Goal: Information Seeking & Learning: Find contact information

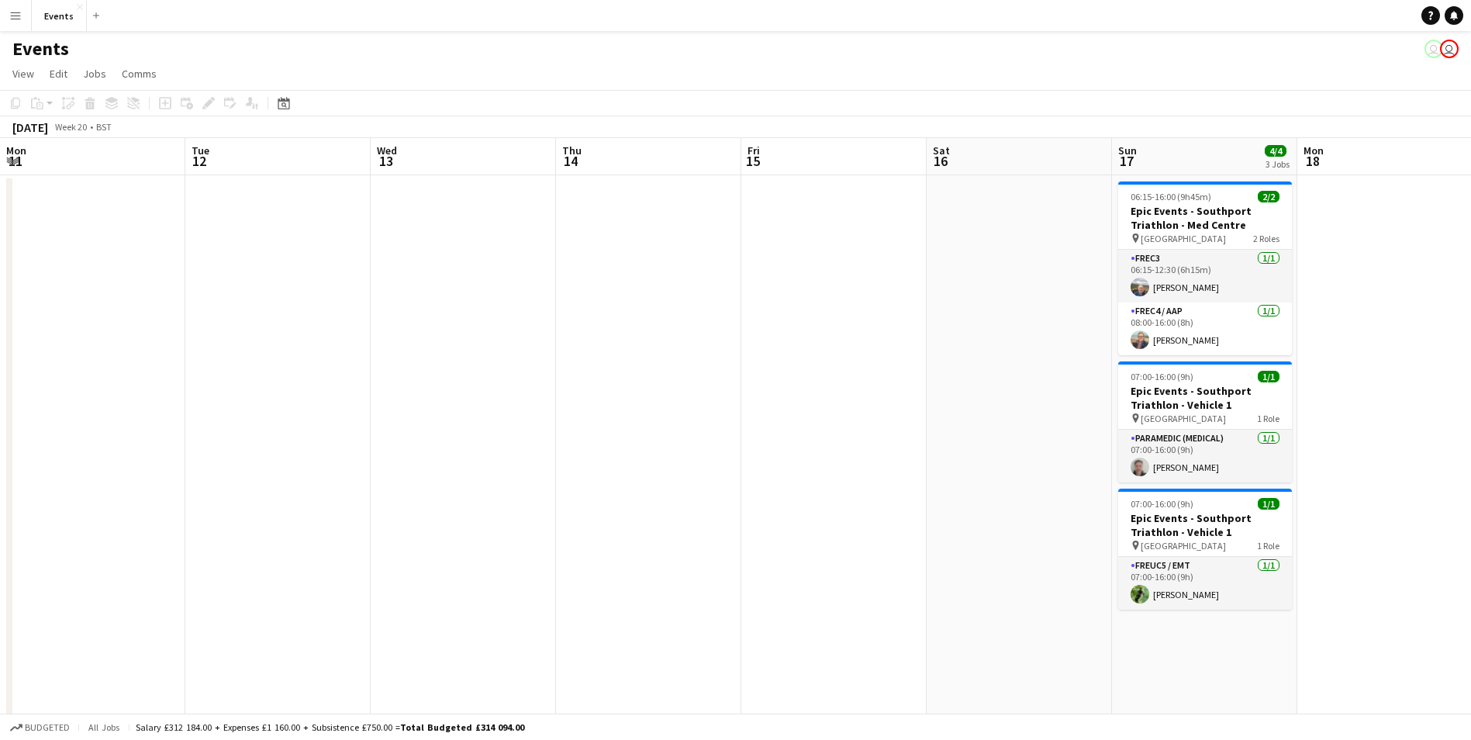
scroll to position [0, 533]
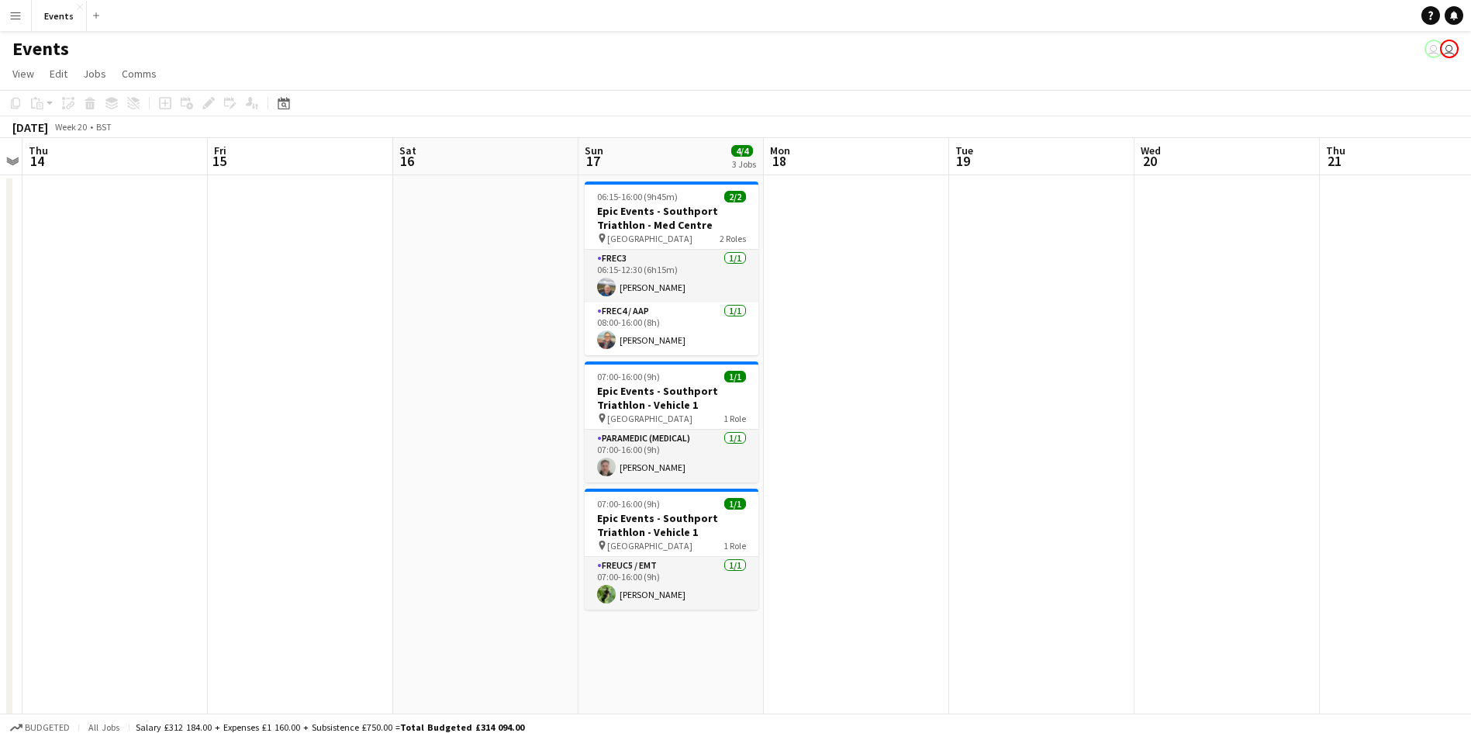
click at [5, 15] on button "Menu" at bounding box center [15, 15] width 31 height 31
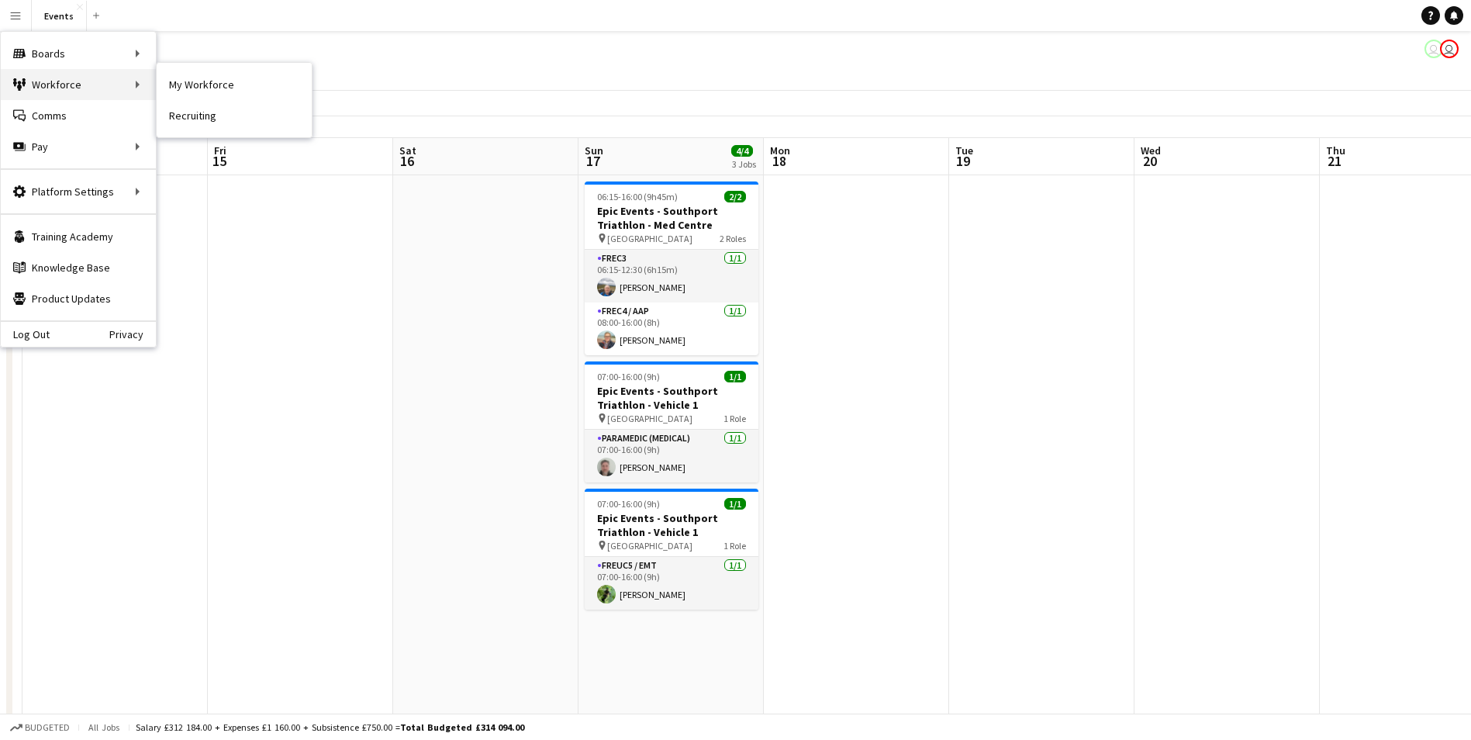
click at [73, 72] on div "Workforce Workforce" at bounding box center [78, 84] width 155 height 31
click at [219, 75] on app-page-menu "View Day view expanded Day view collapsed Month view Date picker Jump to [DATE]…" at bounding box center [735, 74] width 1471 height 29
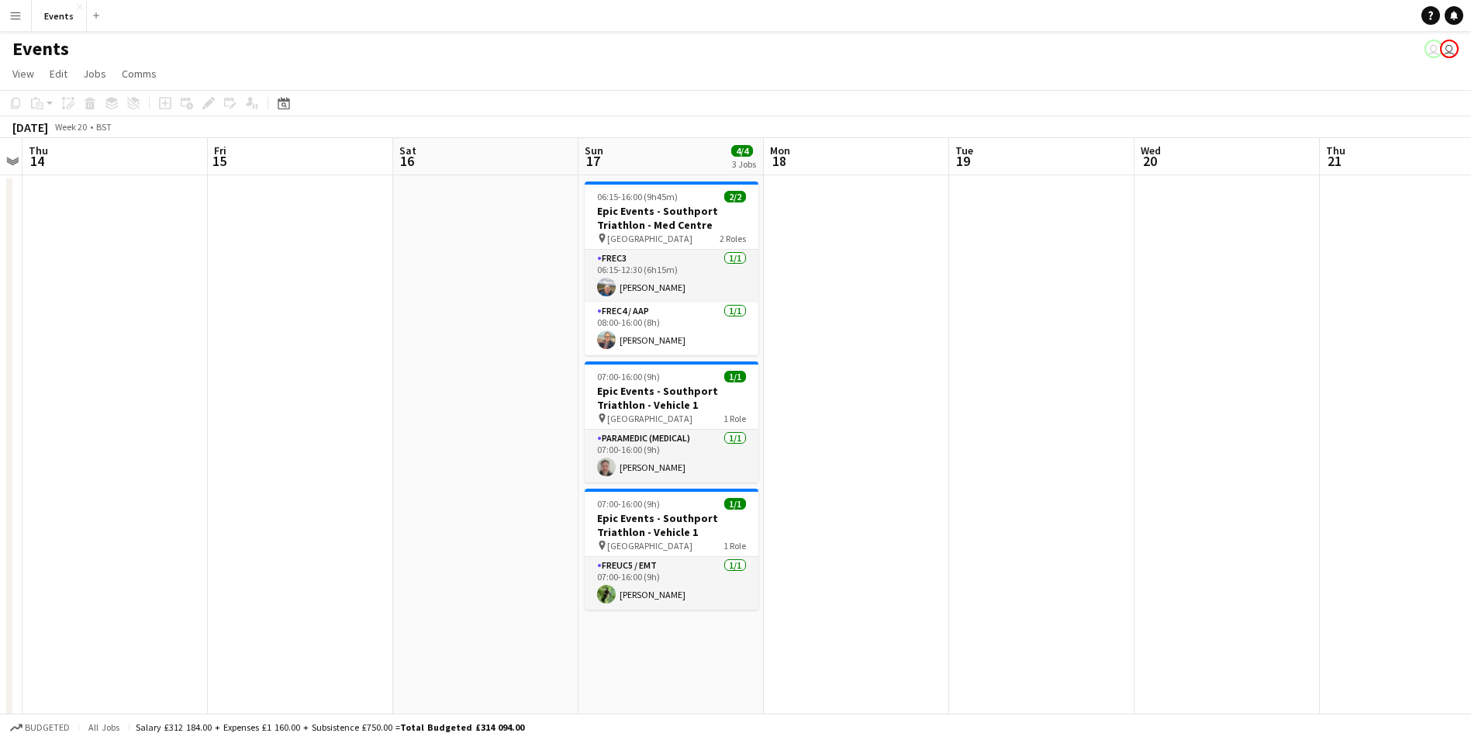
click at [12, 10] on app-icon "Menu" at bounding box center [15, 15] width 12 height 12
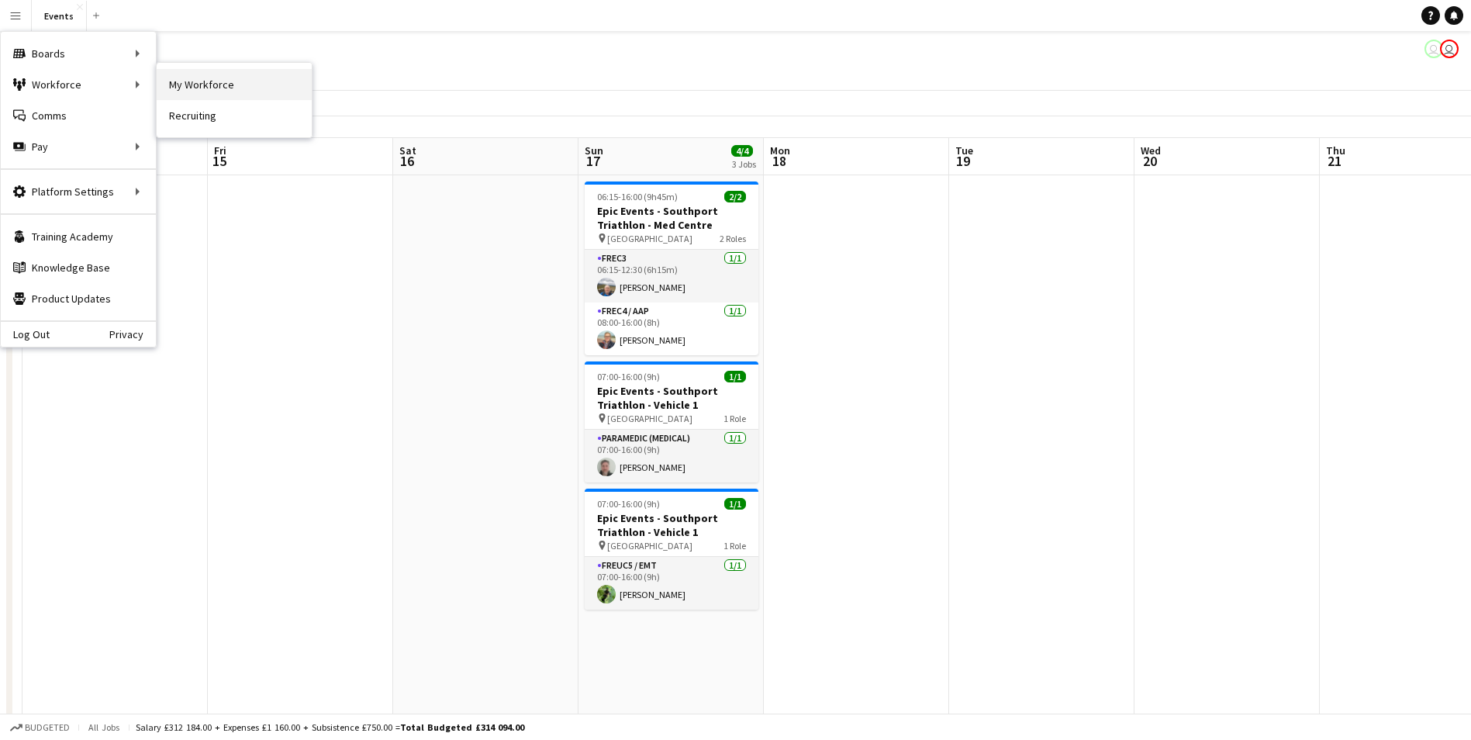
click at [268, 86] on link "My Workforce" at bounding box center [234, 84] width 155 height 31
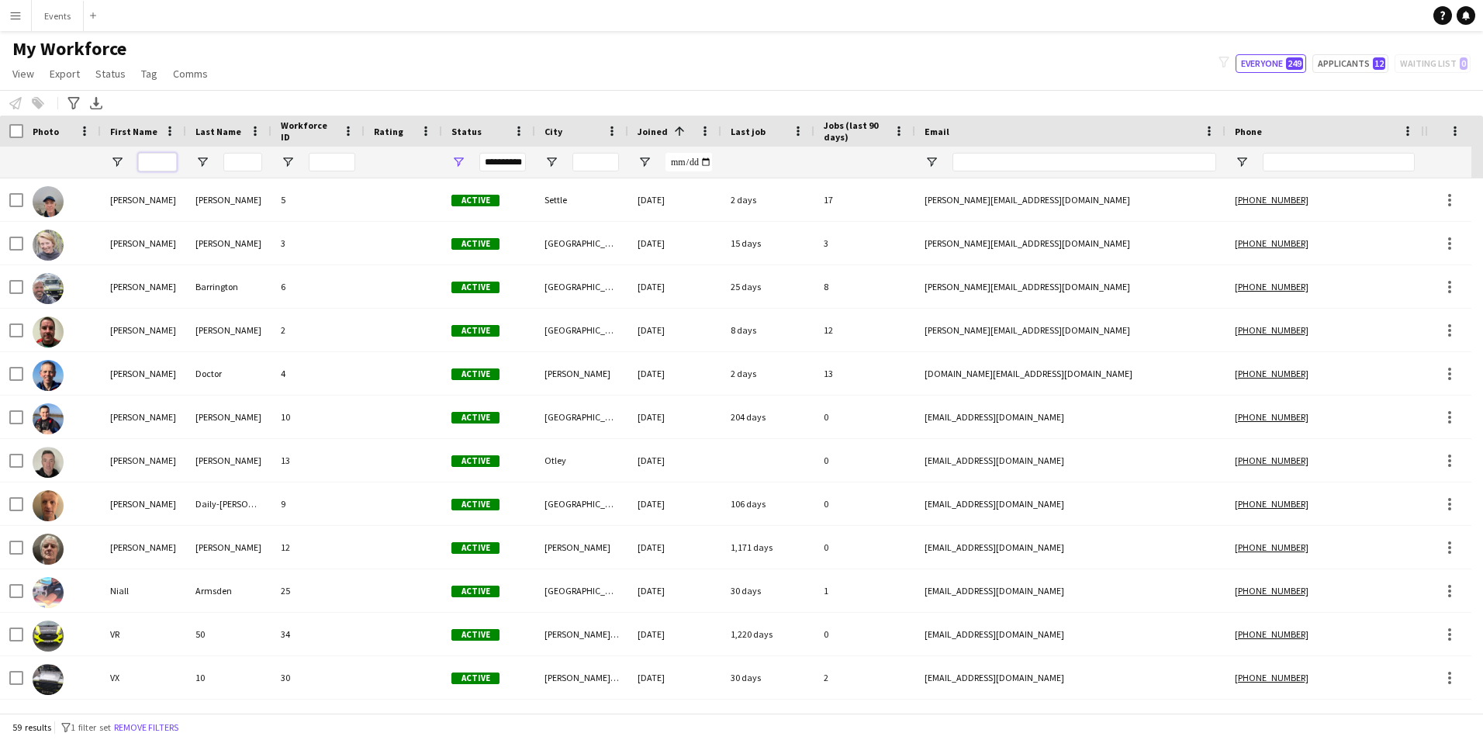
click at [159, 161] on input "First Name Filter Input" at bounding box center [157, 162] width 39 height 19
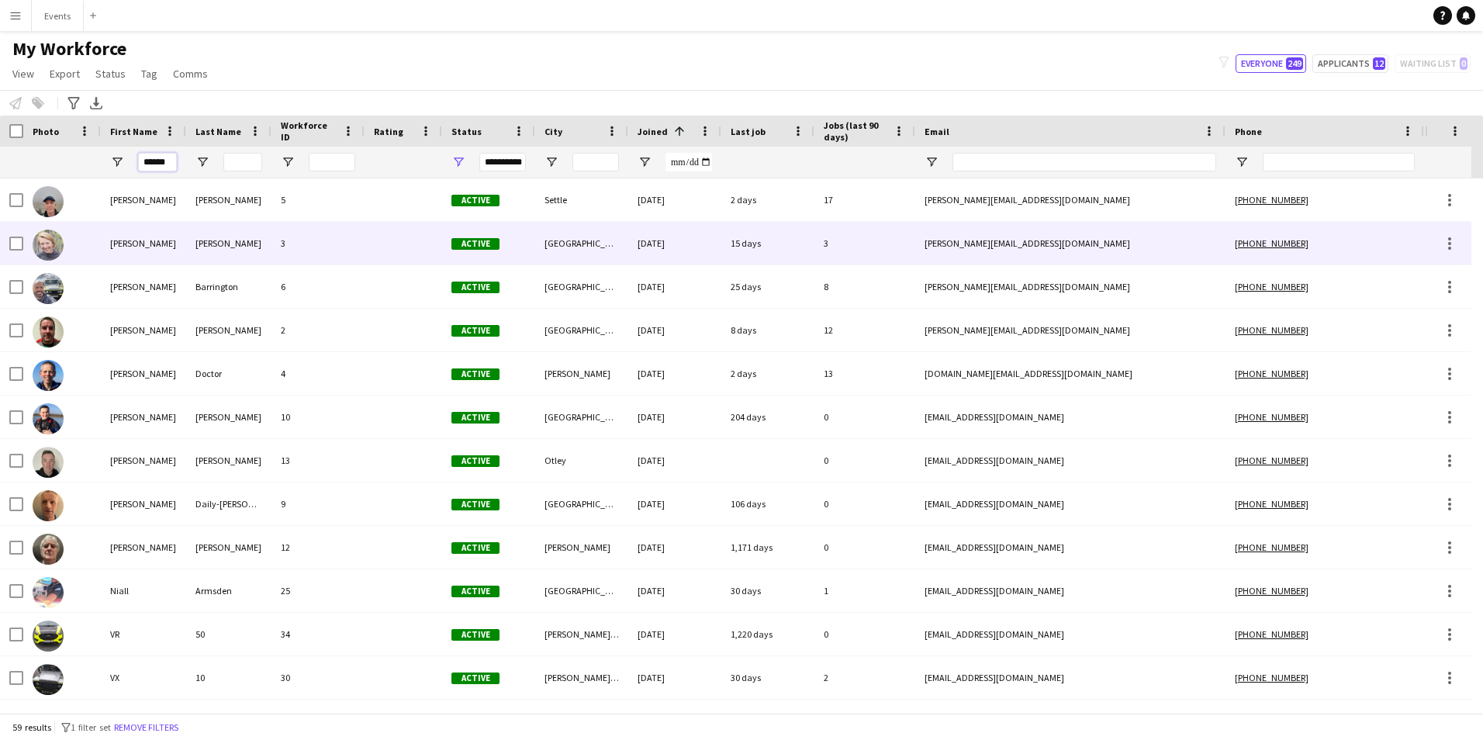
type input "******"
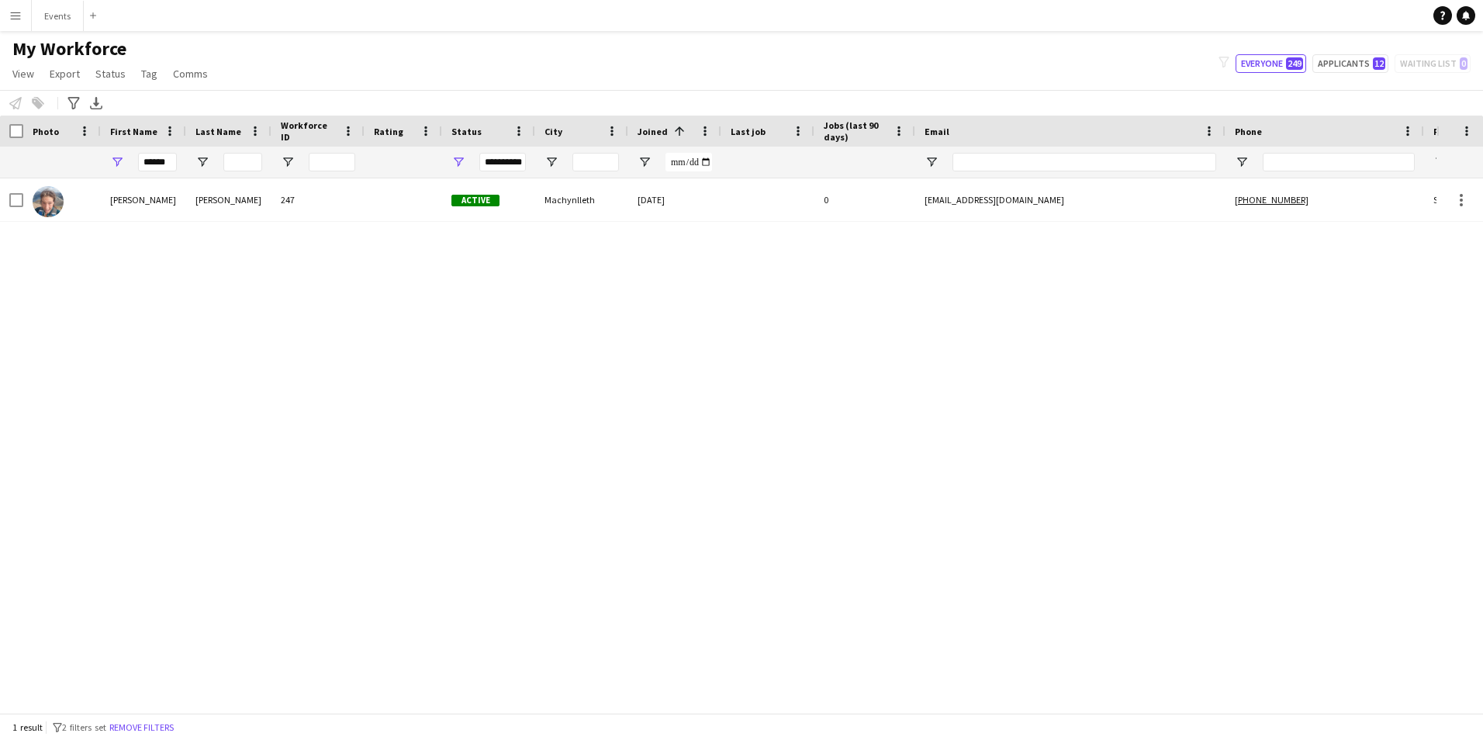
drag, startPoint x: 1029, startPoint y: 202, endPoint x: 958, endPoint y: 195, distance: 70.9
click at [958, 195] on div "[EMAIL_ADDRESS][DOMAIN_NAME]" at bounding box center [1070, 199] width 310 height 43
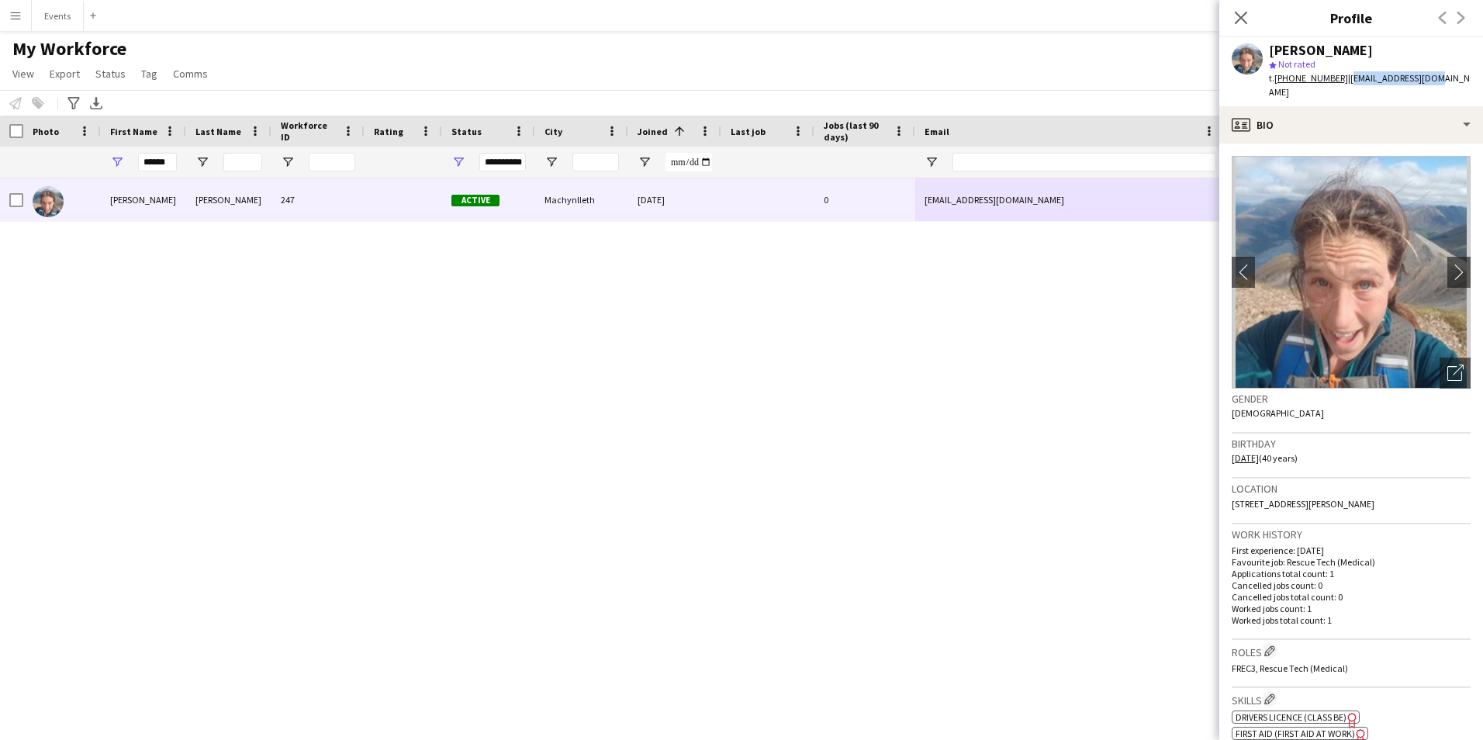
drag, startPoint x: 1427, startPoint y: 77, endPoint x: 1343, endPoint y: 83, distance: 84.0
click at [1343, 83] on div "[PERSON_NAME] star Not rated t. [PHONE_NUMBER] | [EMAIL_ADDRESS][DOMAIN_NAME]" at bounding box center [1351, 71] width 264 height 69
copy span "[EMAIL_ADDRESS][DOMAIN_NAME]"
click at [10, 17] on app-icon "Menu" at bounding box center [15, 15] width 12 height 12
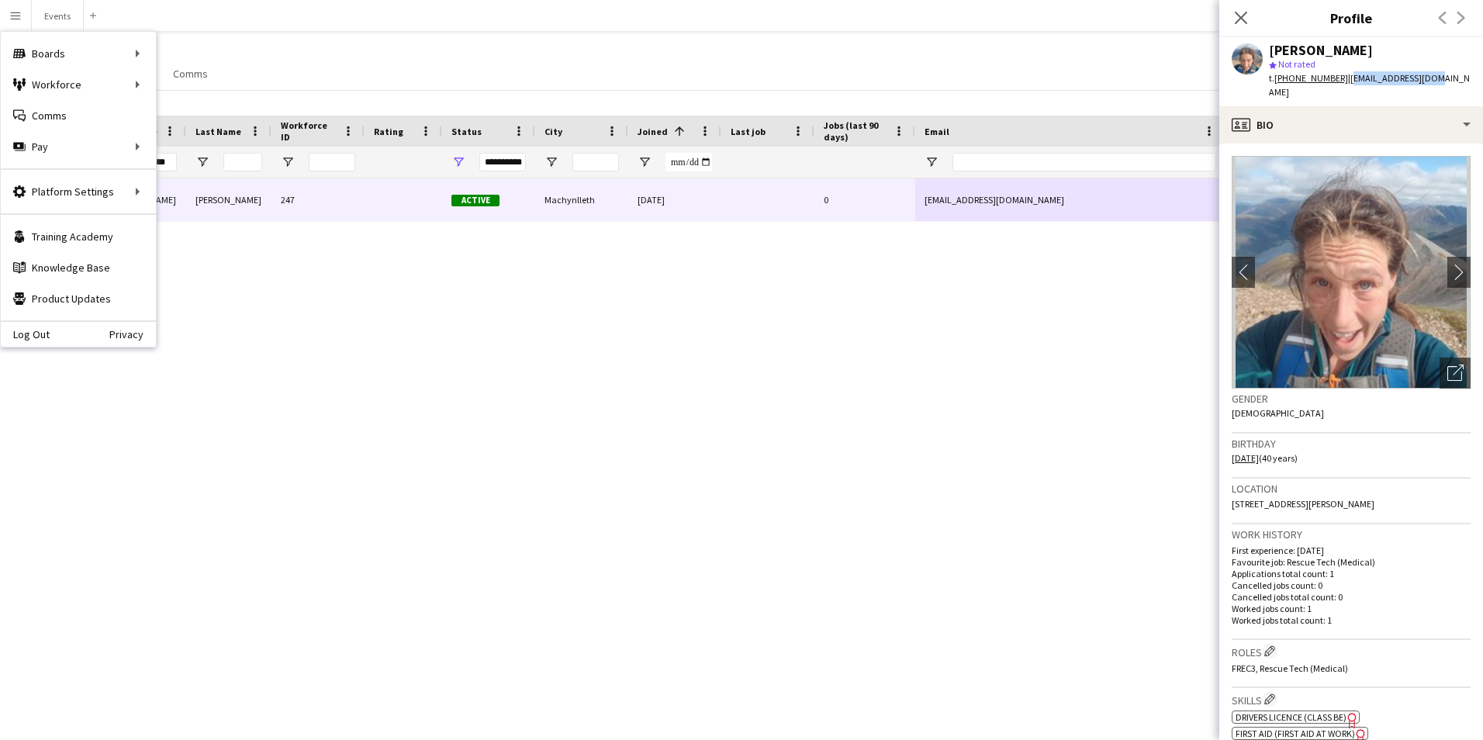
click at [305, 413] on div "[PERSON_NAME] 247 Active Machynlleth [DATE] 0 [EMAIL_ADDRESS][DOMAIN_NAME] [PHO…" at bounding box center [718, 439] width 1436 height 523
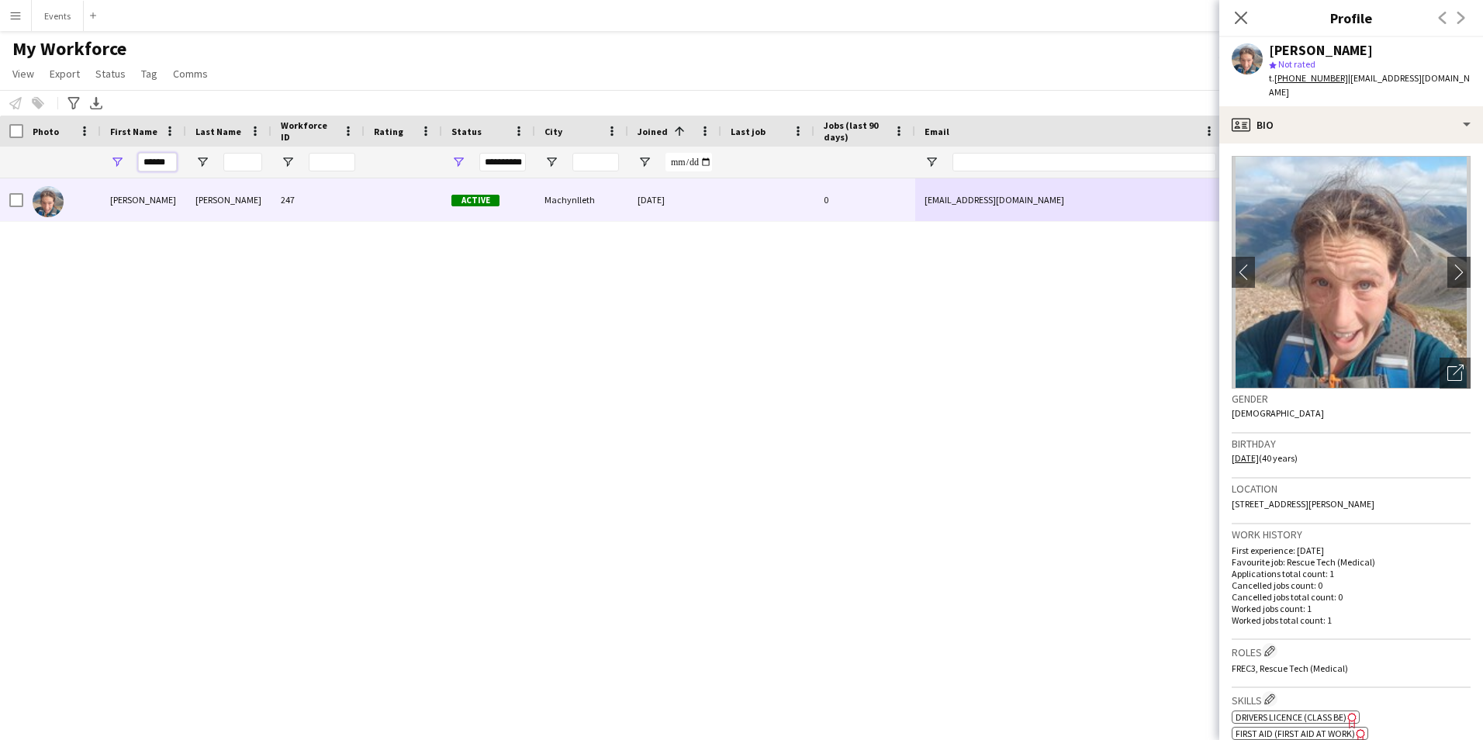
click at [167, 157] on input "******" at bounding box center [157, 162] width 39 height 19
click at [451, 163] on span "Open Filter Menu" at bounding box center [458, 162] width 14 height 14
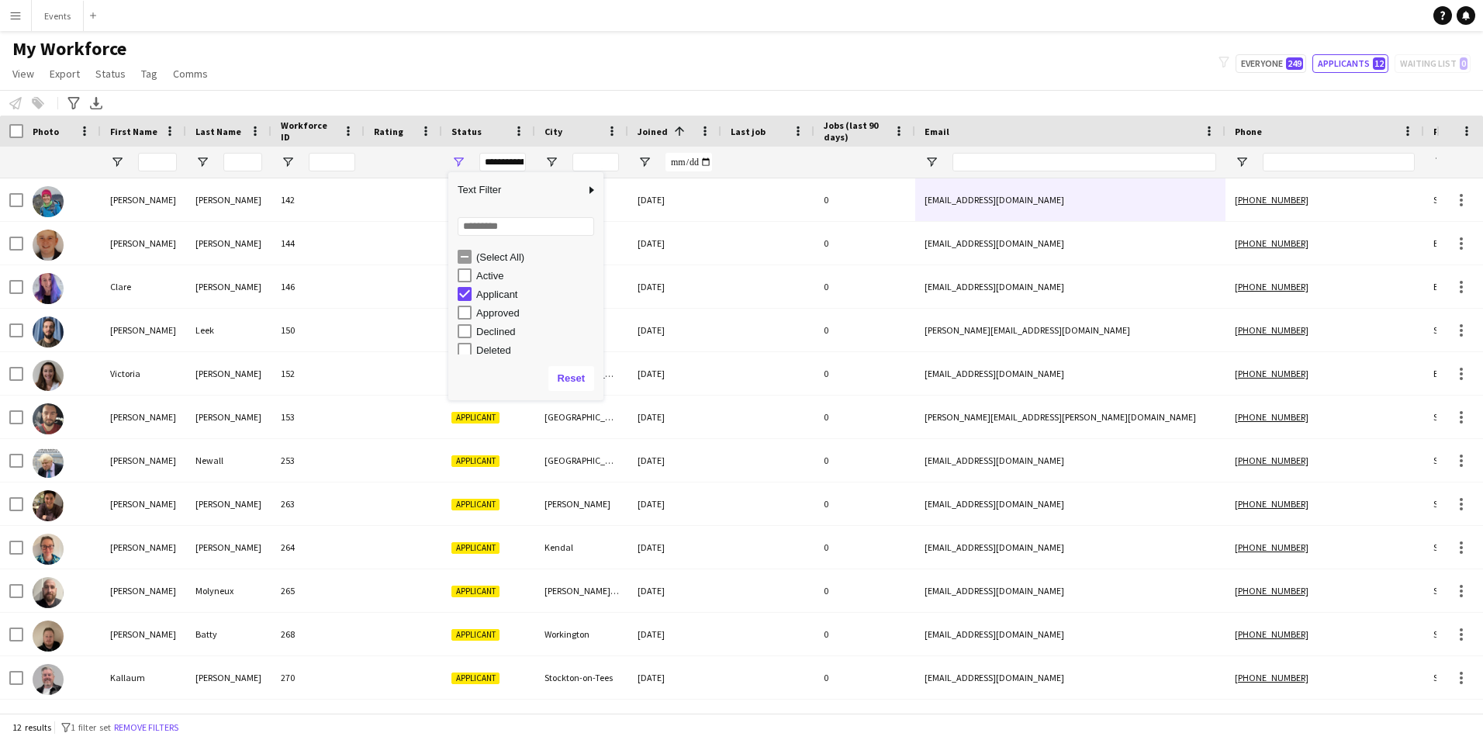
click at [472, 92] on div "Notify workforce Add to tag Select at least one crew to tag him or her. Advance…" at bounding box center [741, 103] width 1483 height 26
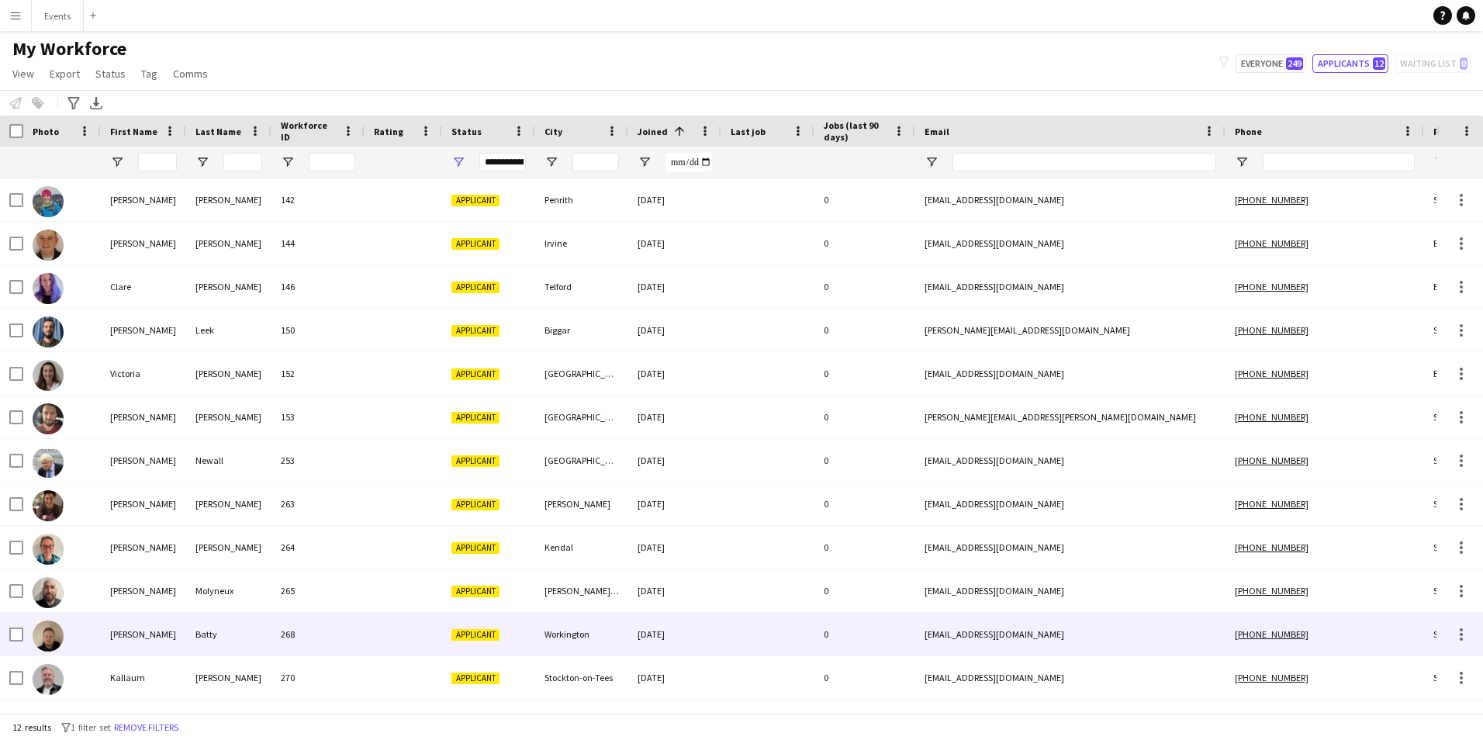
drag, startPoint x: 1052, startPoint y: 641, endPoint x: 918, endPoint y: 632, distance: 134.5
click at [918, 632] on div "[EMAIL_ADDRESS][DOMAIN_NAME]" at bounding box center [1070, 634] width 310 height 43
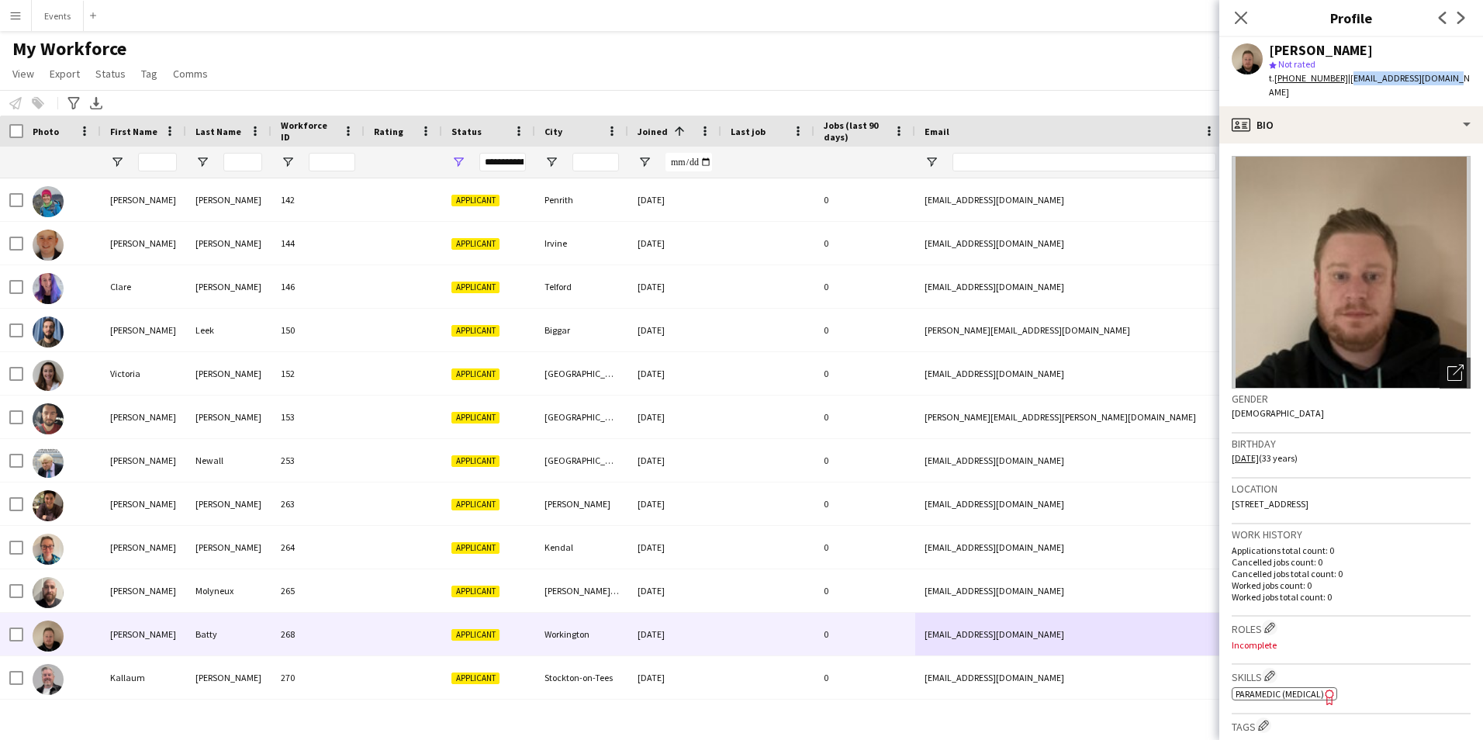
drag, startPoint x: 1431, startPoint y: 78, endPoint x: 1341, endPoint y: 80, distance: 89.2
click at [1341, 80] on app-profile-header "[PERSON_NAME] star Not rated t. [PHONE_NUMBER] | [EMAIL_ADDRESS][DOMAIN_NAME]" at bounding box center [1351, 71] width 264 height 69
click at [1249, 21] on app-icon "Close pop-in" at bounding box center [1241, 18] width 22 height 22
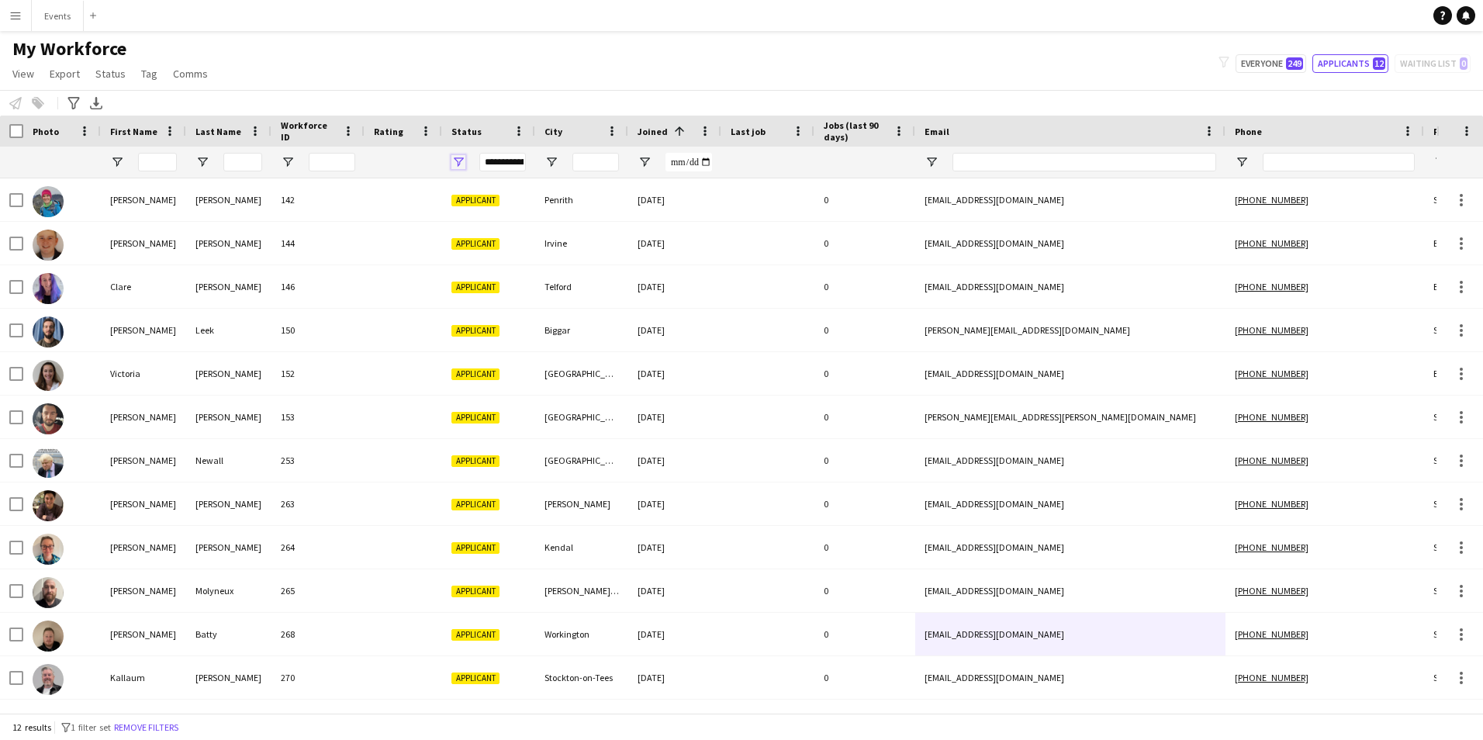
click at [459, 160] on span "Open Filter Menu" at bounding box center [458, 162] width 14 height 14
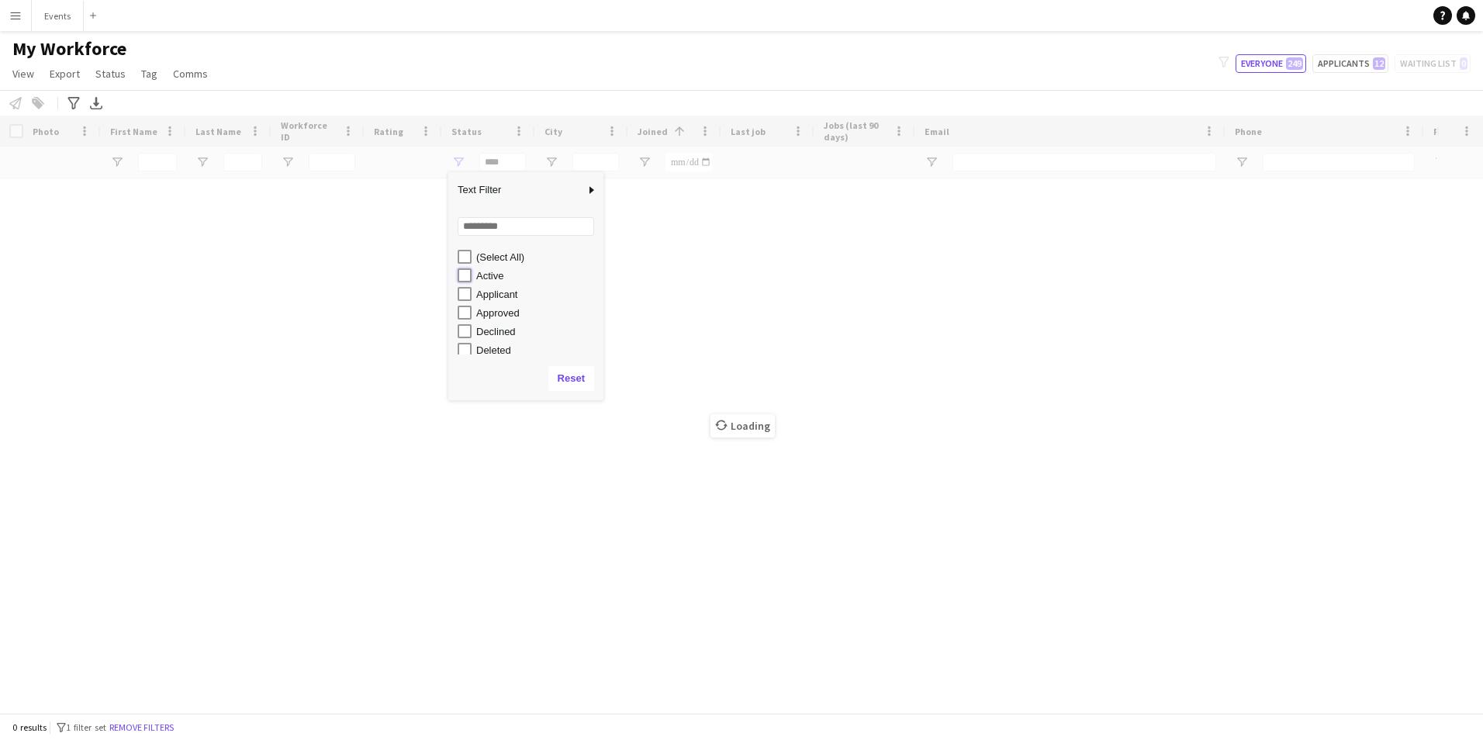
type input "**********"
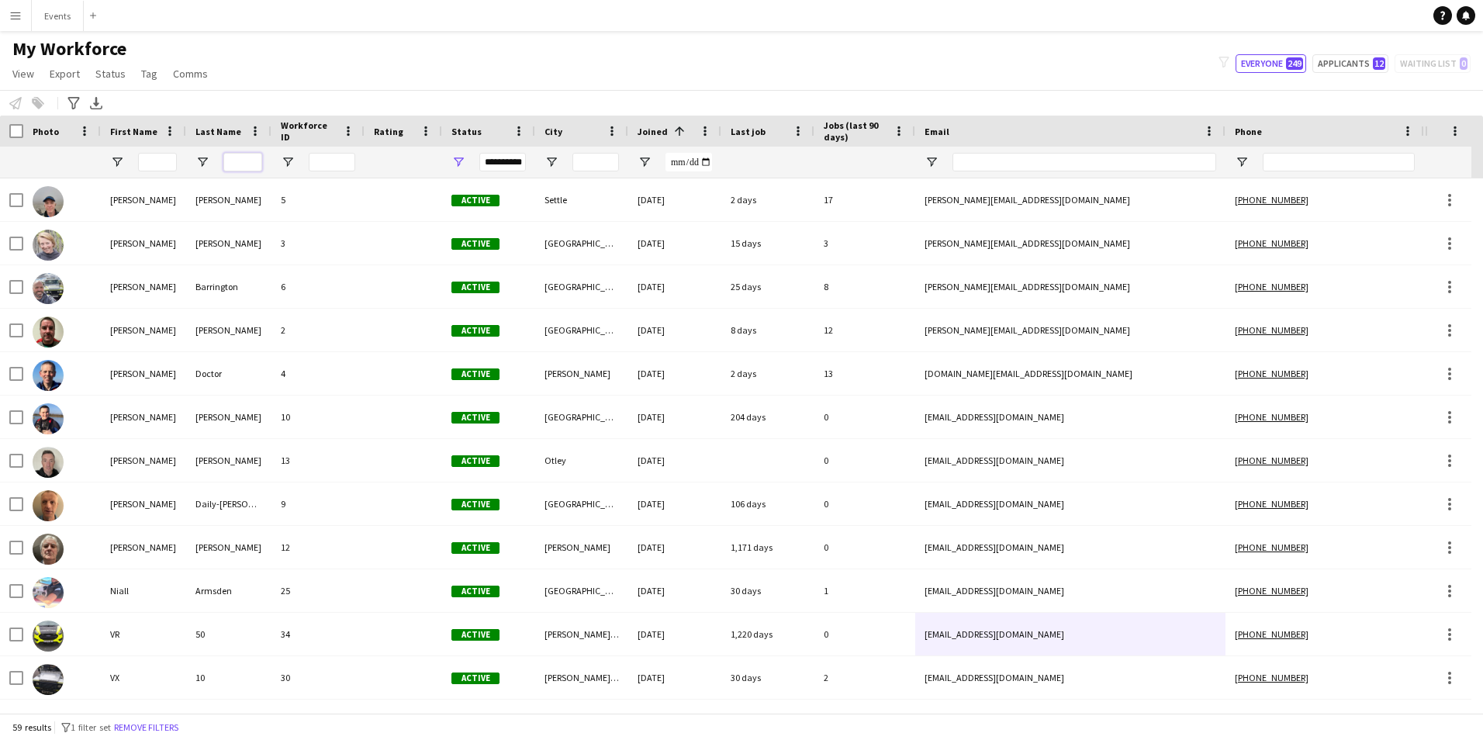
click at [246, 154] on input "Last Name Filter Input" at bounding box center [242, 162] width 39 height 19
click at [153, 171] on input "First Name Filter Input" at bounding box center [157, 162] width 39 height 19
type input "******"
